Goal: Transaction & Acquisition: Book appointment/travel/reservation

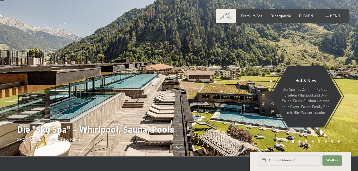
drag, startPoint x: 188, startPoint y: 107, endPoint x: 172, endPoint y: 106, distance: 16.2
click at [172, 156] on div at bounding box center [179, 156] width 358 height 0
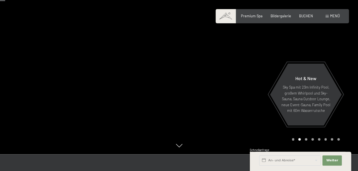
scroll to position [28, 0]
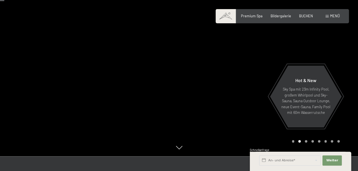
click at [348, 94] on div at bounding box center [268, 64] width 179 height 185
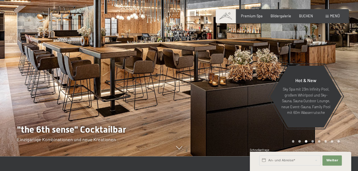
click at [348, 94] on div at bounding box center [268, 64] width 179 height 185
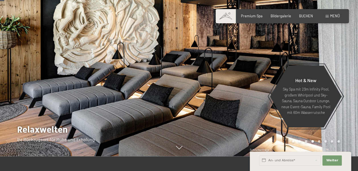
click at [348, 94] on div at bounding box center [268, 64] width 179 height 185
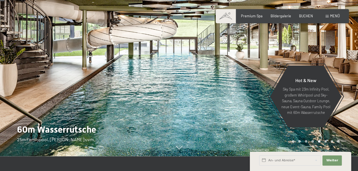
click at [348, 94] on div at bounding box center [268, 64] width 179 height 185
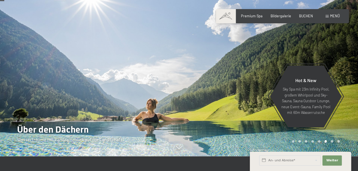
click at [348, 94] on div at bounding box center [268, 64] width 179 height 185
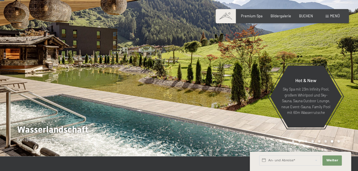
click at [348, 94] on div at bounding box center [268, 64] width 179 height 185
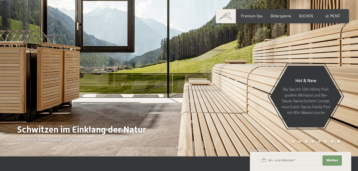
click at [348, 94] on div at bounding box center [268, 64] width 179 height 185
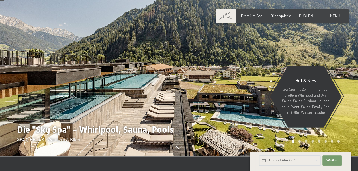
click at [348, 94] on div at bounding box center [268, 64] width 179 height 185
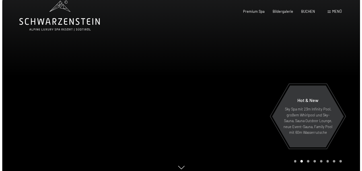
scroll to position [0, 0]
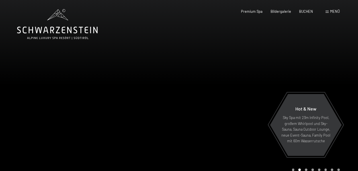
click at [331, 11] on span "Menü" at bounding box center [335, 11] width 10 height 5
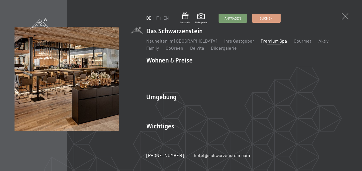
click at [269, 44] on link "Premium Spa" at bounding box center [274, 40] width 26 height 5
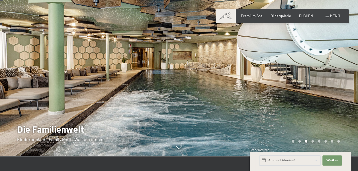
click at [335, 77] on div at bounding box center [268, 64] width 179 height 185
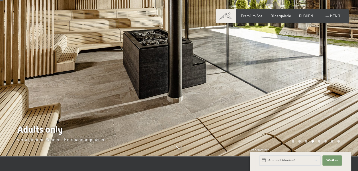
click at [335, 77] on div at bounding box center [268, 64] width 179 height 185
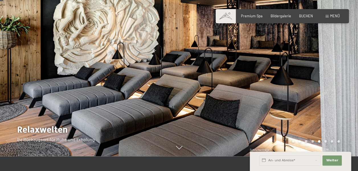
click at [335, 77] on div at bounding box center [268, 64] width 179 height 185
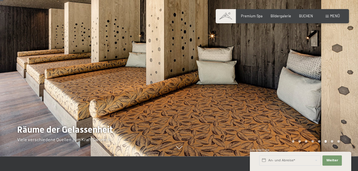
click at [335, 77] on div at bounding box center [268, 64] width 179 height 185
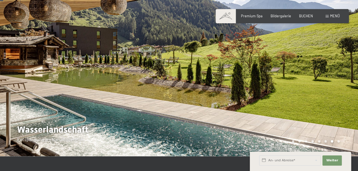
click at [335, 77] on div at bounding box center [268, 64] width 179 height 185
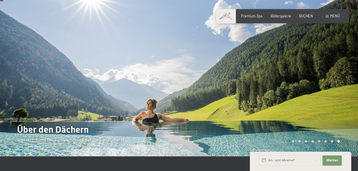
click at [335, 77] on div at bounding box center [268, 64] width 179 height 185
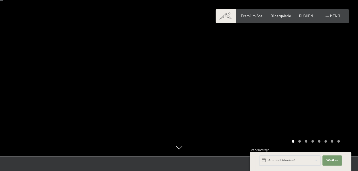
click at [335, 77] on div at bounding box center [268, 64] width 179 height 185
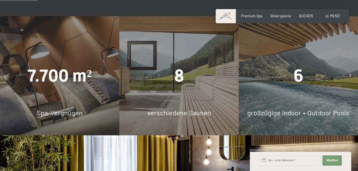
scroll to position [313, 0]
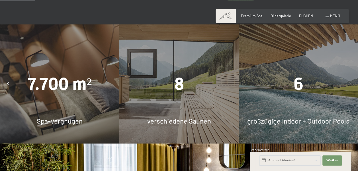
drag, startPoint x: 210, startPoint y: 91, endPoint x: 127, endPoint y: 102, distance: 83.1
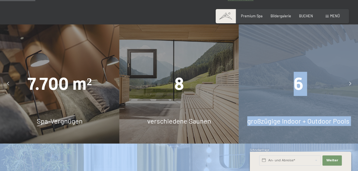
click at [349, 82] on icon at bounding box center [350, 84] width 2 height 4
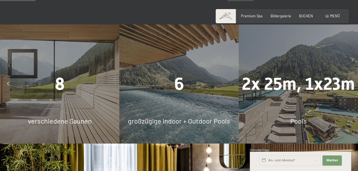
click at [349, 82] on icon at bounding box center [350, 84] width 2 height 4
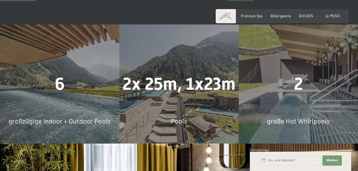
click at [167, 86] on span "2x 25m, 1x23m" at bounding box center [178, 84] width 113 height 20
click at [303, 81] on div "2" at bounding box center [297, 84] width 119 height 24
click at [348, 79] on div at bounding box center [349, 83] width 11 height 11
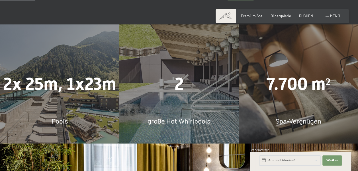
click at [312, 80] on span "7.700 m²" at bounding box center [298, 84] width 64 height 20
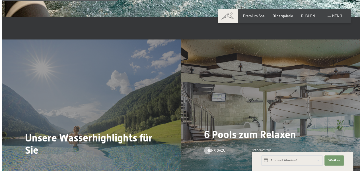
scroll to position [1081, 0]
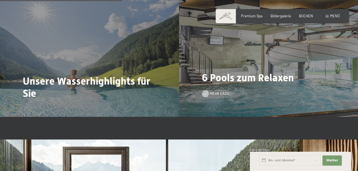
click at [212, 91] on span "Mehr dazu" at bounding box center [219, 93] width 19 height 5
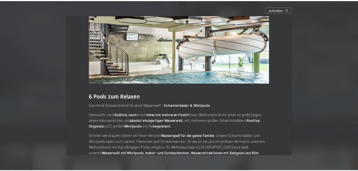
scroll to position [37, 0]
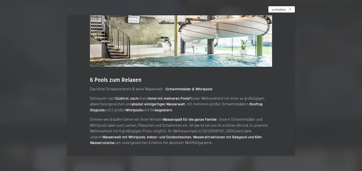
click at [291, 9] on icon at bounding box center [290, 9] width 3 height 3
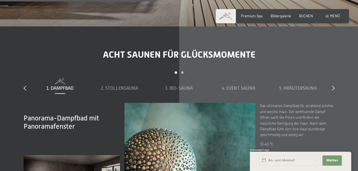
scroll to position [1394, 0]
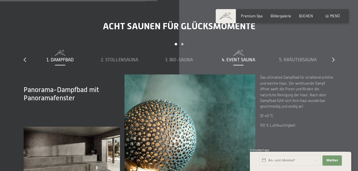
click at [247, 50] on span at bounding box center [238, 53] width 55 height 6
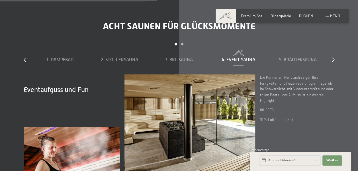
click at [334, 54] on div "Acht Saunen für Glücksmomente slide 1 to 5 of 8 1. Dampfbad 2. Stollensauna 3. …" at bounding box center [179, 113] width 345 height 185
click at [332, 57] on icon at bounding box center [333, 59] width 3 height 5
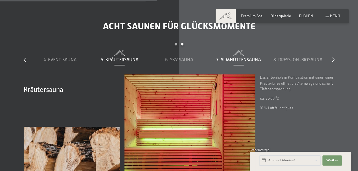
click at [250, 57] on span "7. Almhüttensauna" at bounding box center [238, 59] width 45 height 5
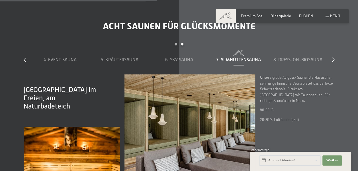
click at [183, 58] on div "1. Dampfbad 2. Stollensauna 3. Bio-Sauna 4. Event Sauna 5. Kräutersauna 6. Sky …" at bounding box center [178, 62] width 297 height 24
click at [184, 57] on span "6. Sky Sauna" at bounding box center [179, 59] width 28 height 5
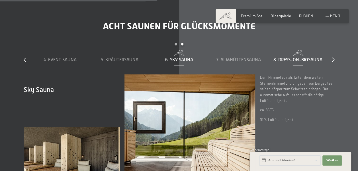
click at [298, 57] on span "8. Dress-on-Biosauna" at bounding box center [297, 59] width 49 height 5
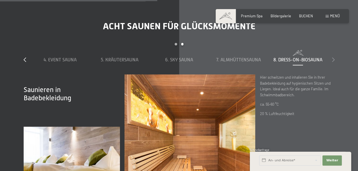
click at [333, 57] on icon at bounding box center [333, 59] width 3 height 5
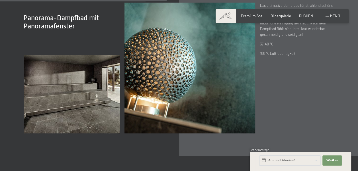
scroll to position [1423, 0]
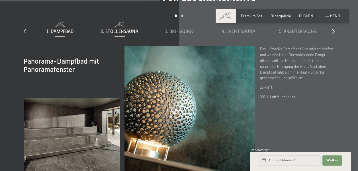
click at [125, 22] on div "2. Stollensauna" at bounding box center [119, 28] width 55 height 13
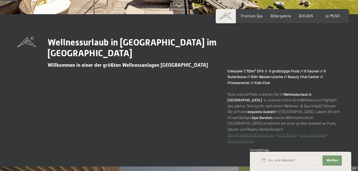
scroll to position [0, 0]
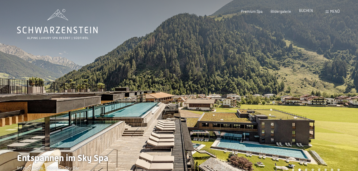
click at [307, 11] on span "BUCHEN" at bounding box center [306, 10] width 14 height 5
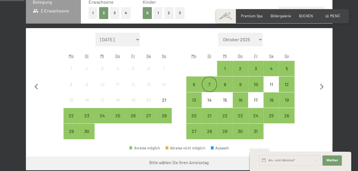
scroll to position [114, 0]
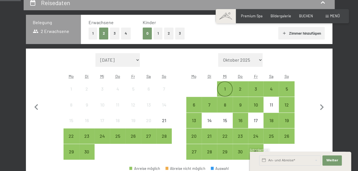
click at [227, 89] on div "1" at bounding box center [224, 94] width 14 height 14
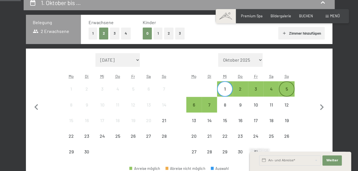
click at [286, 88] on div "5" at bounding box center [286, 94] width 14 height 14
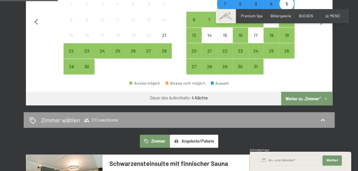
scroll to position [28, 0]
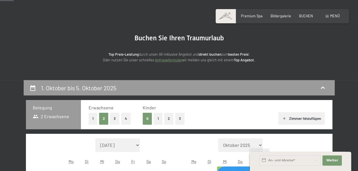
click at [167, 120] on button "2" at bounding box center [168, 119] width 9 height 12
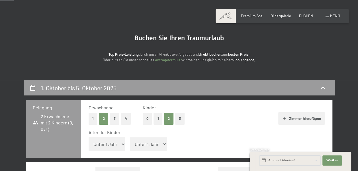
click at [117, 145] on select "Unter 1 Jahr 1 Jahr 2 Jahre 3 Jahre 4 Jahre 5 Jahre 6 Jahre 7 Jahre 8 Jahre 9 J…" at bounding box center [106, 144] width 37 height 14
select select "13"
click at [88, 137] on select "Unter 1 Jahr 1 Jahr 2 Jahre 3 Jahre 4 Jahre 5 Jahre 6 Jahre 7 Jahre 8 Jahre 9 J…" at bounding box center [106, 144] width 37 height 14
click at [144, 143] on select "Unter 1 Jahr 1 Jahr 2 Jahre 3 Jahre 4 Jahre 5 Jahre 6 Jahre 7 Jahre 8 Jahre 9 J…" at bounding box center [148, 144] width 37 height 14
select select "7"
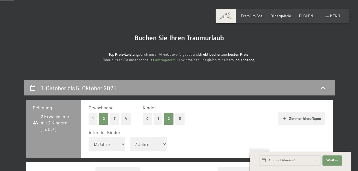
click at [130, 137] on select "Unter 1 Jahr 1 Jahr 2 Jahre 3 Jahre 4 Jahre 5 Jahre 6 Jahre 7 Jahre 8 Jahre 9 J…" at bounding box center [148, 144] width 37 height 14
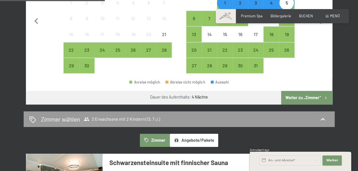
scroll to position [256, 0]
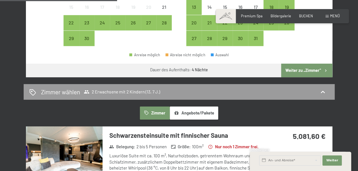
click at [296, 73] on button "Weiter zu „Zimmer“" at bounding box center [306, 71] width 51 height 14
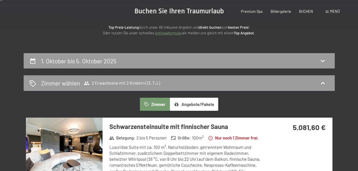
scroll to position [0, 0]
